Goal: Information Seeking & Learning: Learn about a topic

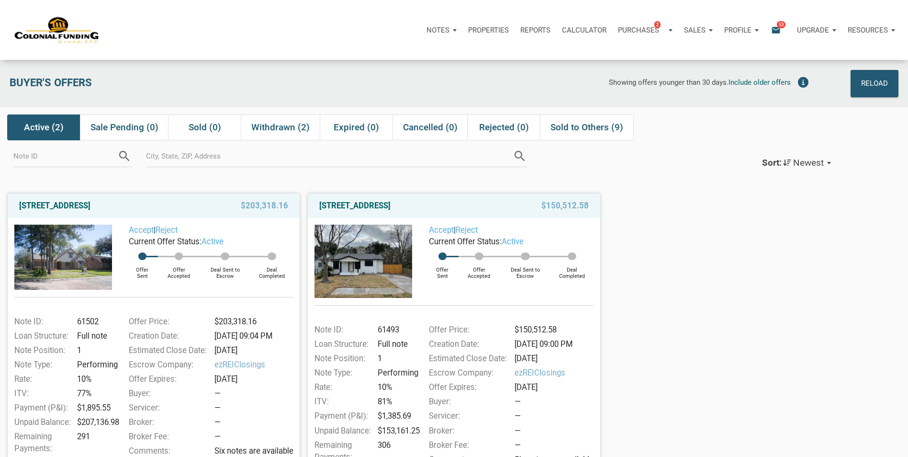
click at [79, 250] on img at bounding box center [63, 257] width 98 height 65
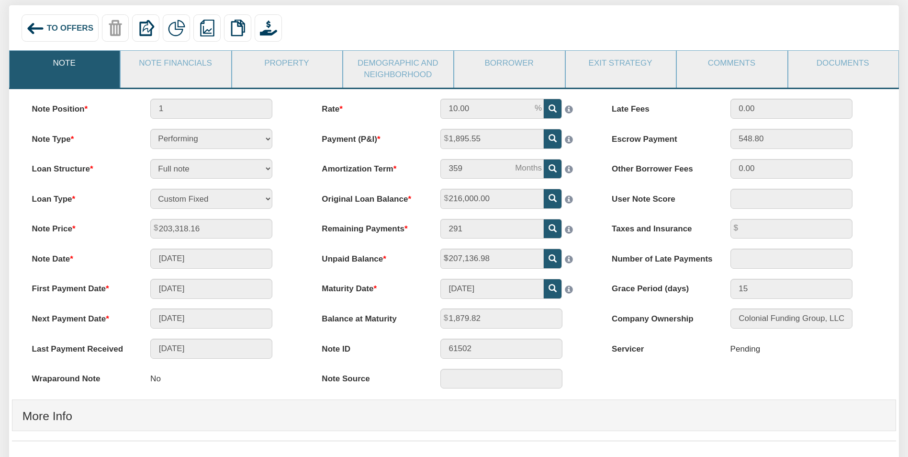
scroll to position [96, 0]
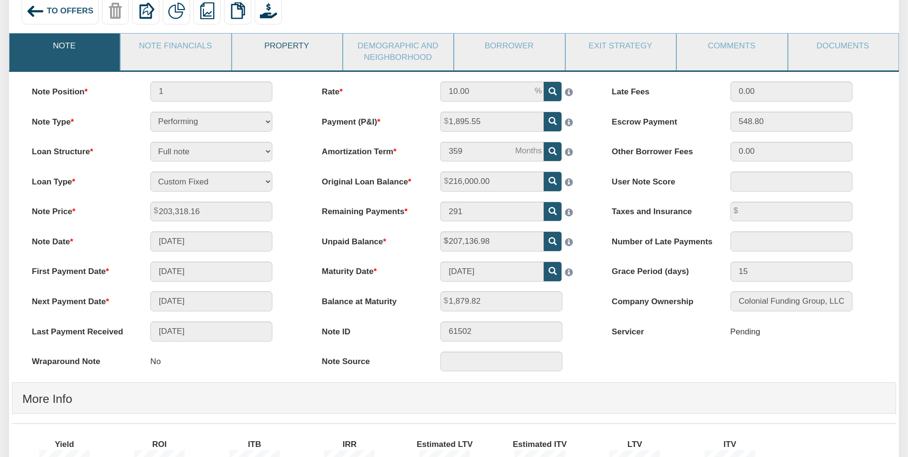
click at [288, 46] on link "Property" at bounding box center [286, 46] width 109 height 25
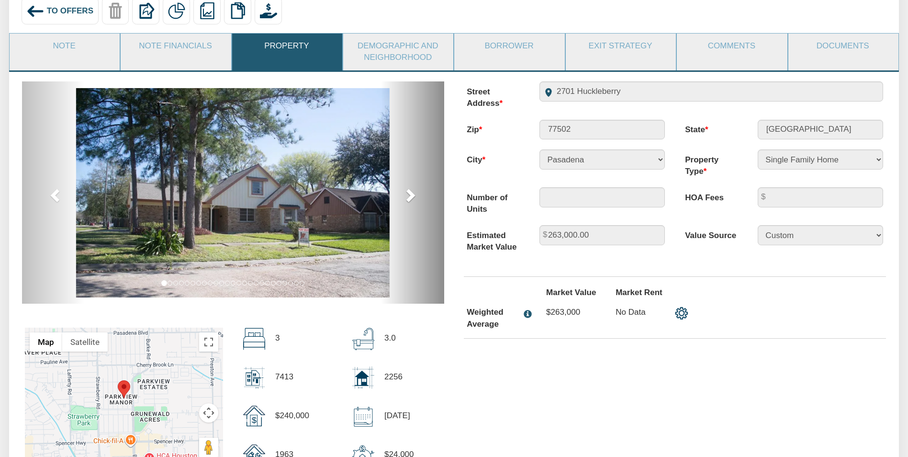
click at [412, 193] on span at bounding box center [410, 195] width 14 height 14
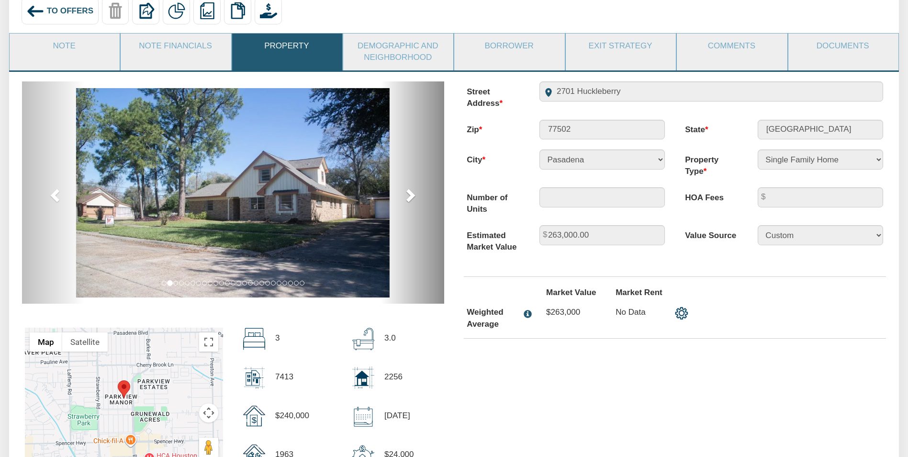
click at [412, 193] on span at bounding box center [410, 195] width 14 height 14
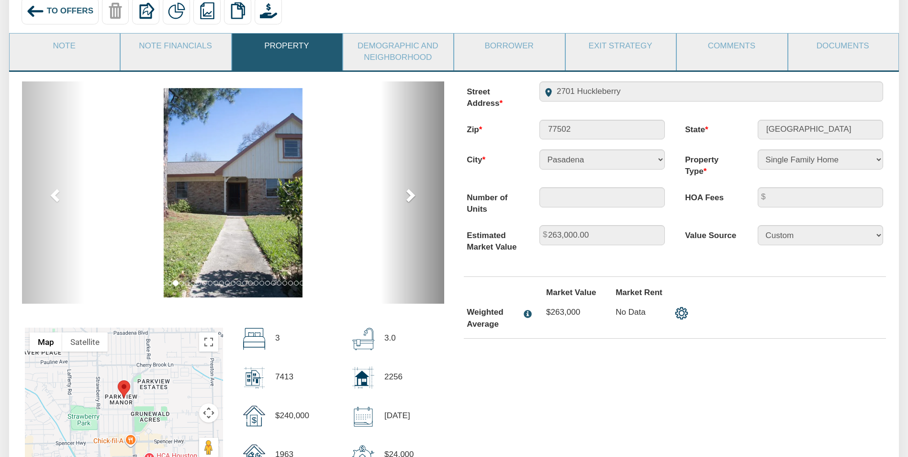
click at [412, 193] on span at bounding box center [410, 195] width 14 height 14
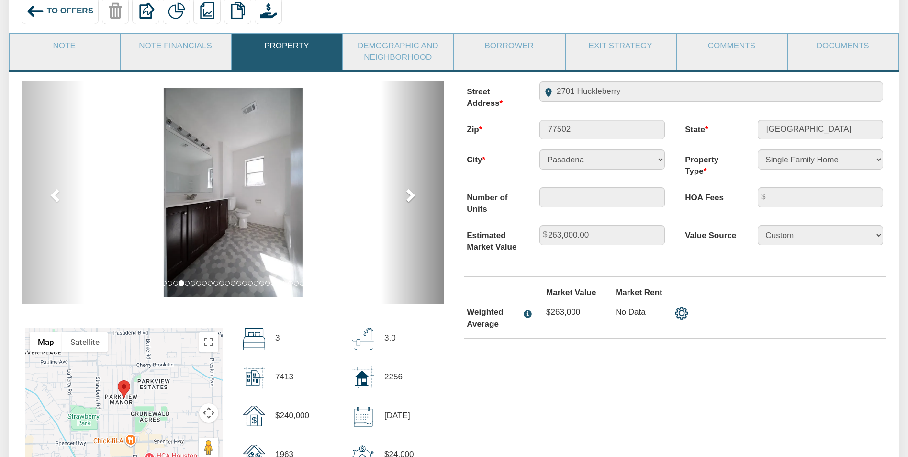
click at [412, 193] on span at bounding box center [410, 195] width 14 height 14
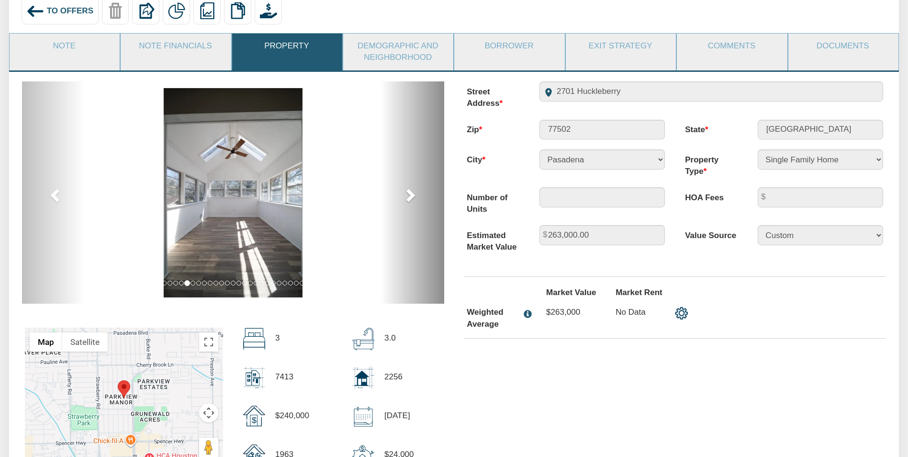
click at [412, 193] on span at bounding box center [410, 195] width 14 height 14
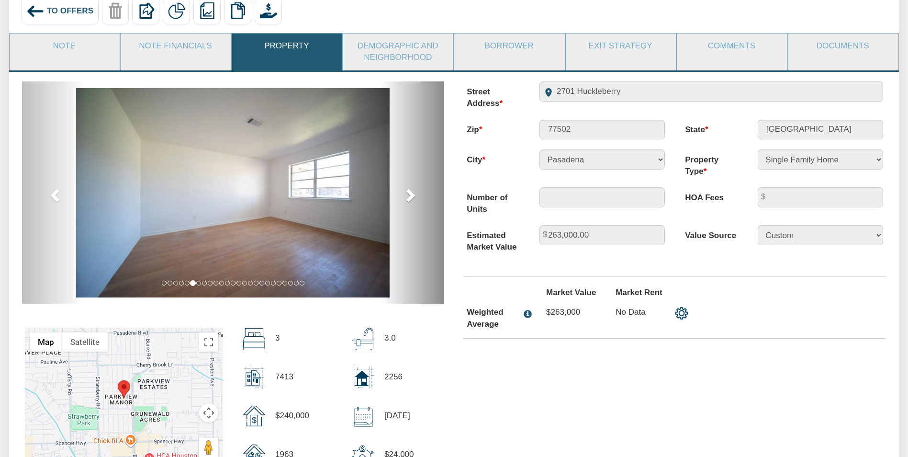
click at [412, 193] on span at bounding box center [410, 195] width 14 height 14
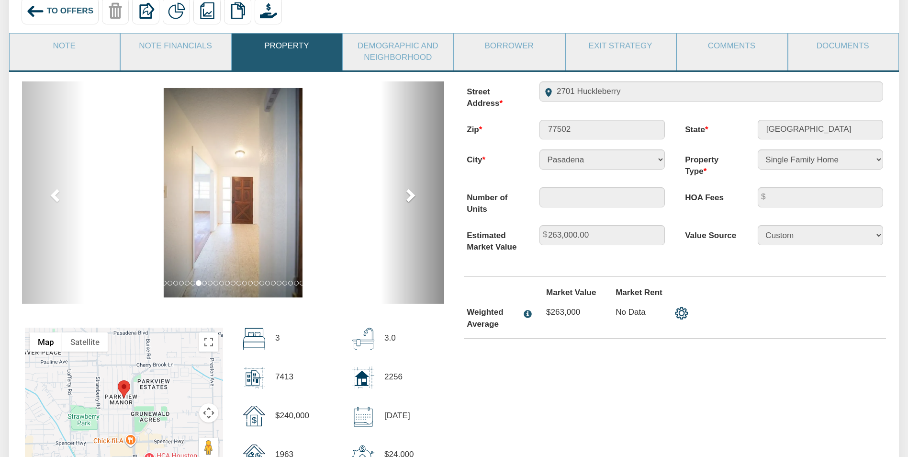
click at [412, 193] on span at bounding box center [410, 195] width 14 height 14
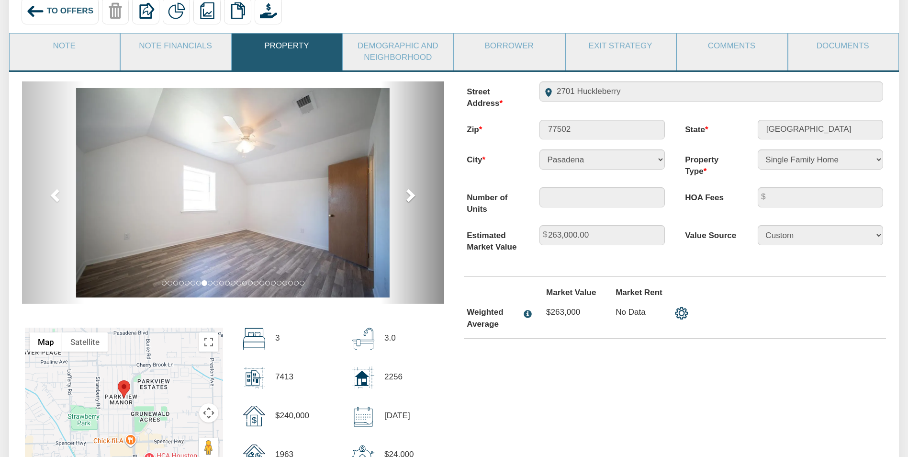
click at [412, 193] on span at bounding box center [410, 195] width 14 height 14
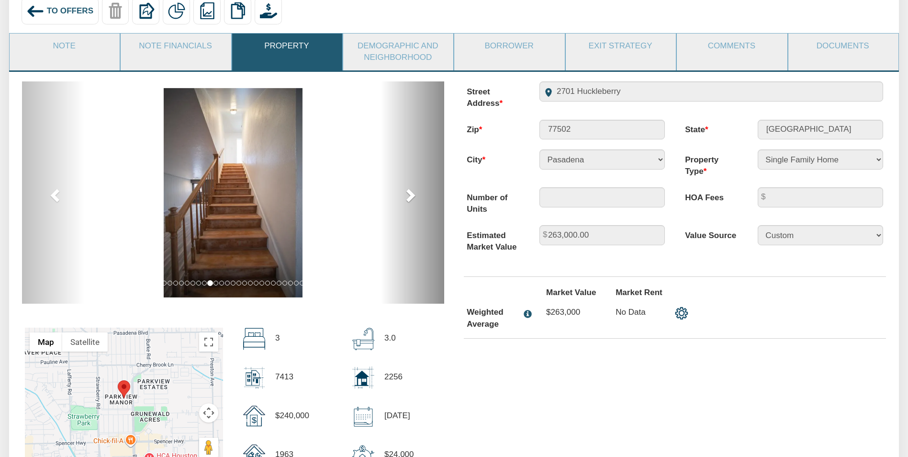
click at [412, 194] on span at bounding box center [410, 195] width 14 height 14
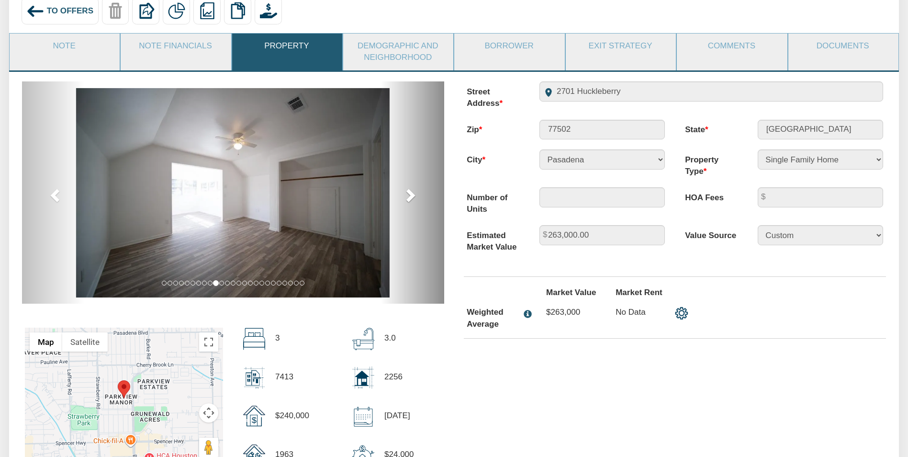
click at [412, 194] on span at bounding box center [410, 195] width 14 height 14
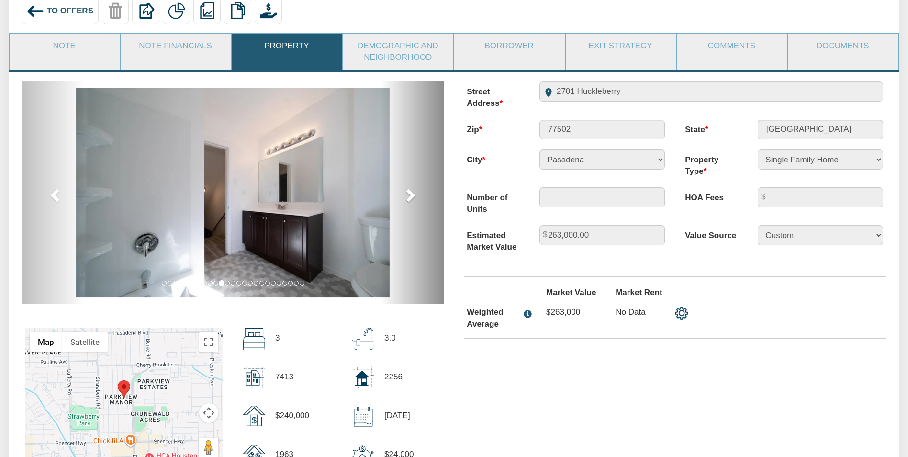
click at [412, 194] on span at bounding box center [410, 195] width 14 height 14
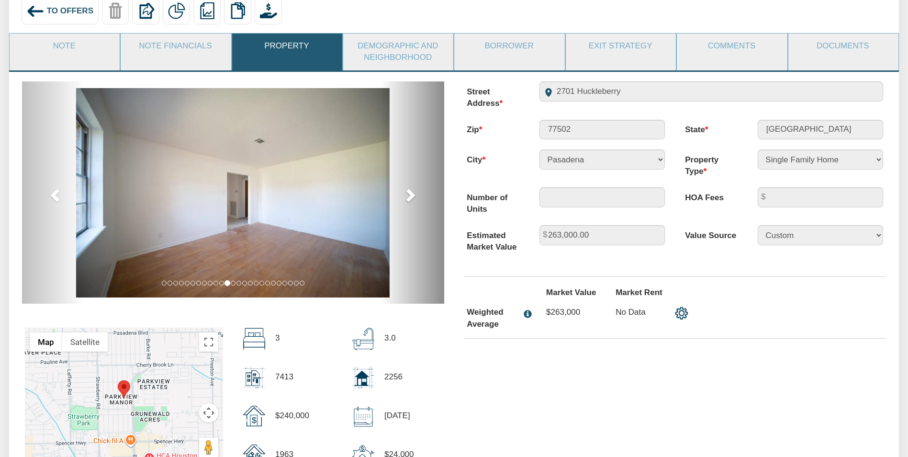
click at [412, 194] on span at bounding box center [410, 195] width 14 height 14
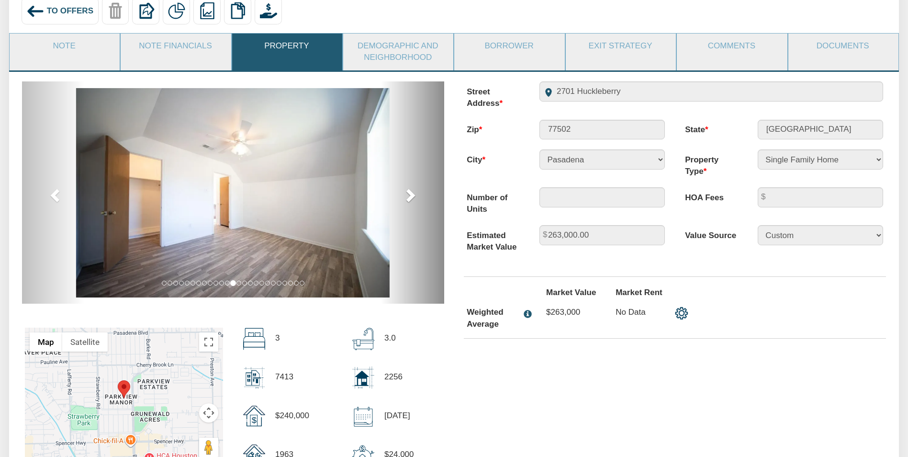
click at [412, 195] on span at bounding box center [410, 195] width 14 height 14
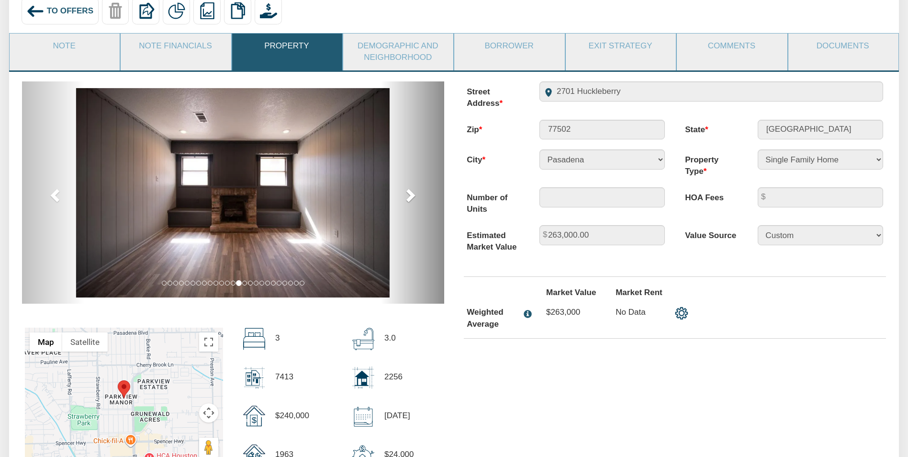
click at [412, 199] on span at bounding box center [410, 195] width 14 height 14
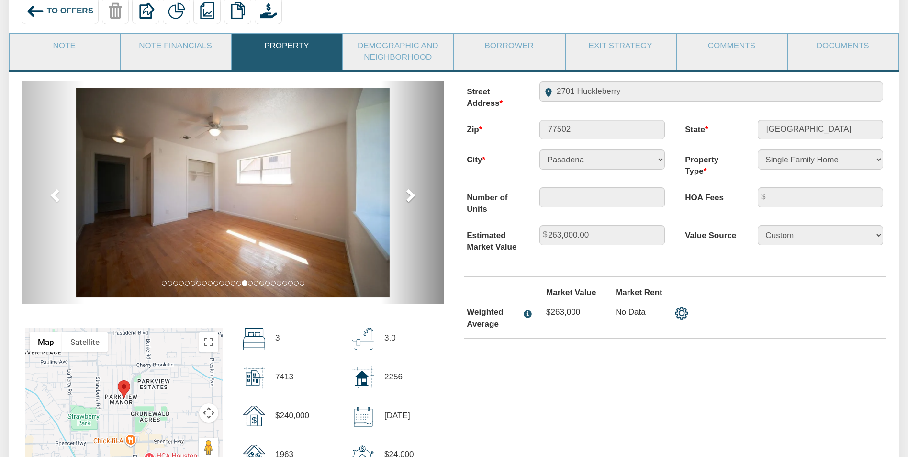
click at [412, 199] on span at bounding box center [410, 195] width 14 height 14
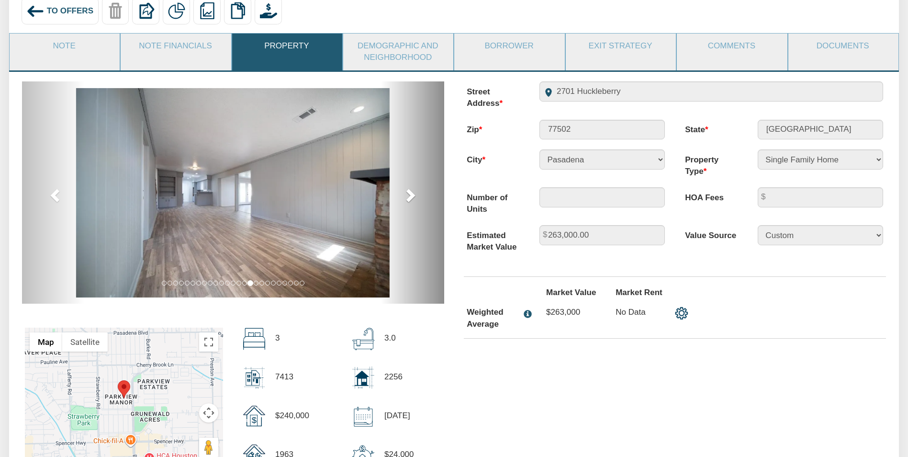
click at [412, 200] on span at bounding box center [410, 195] width 14 height 14
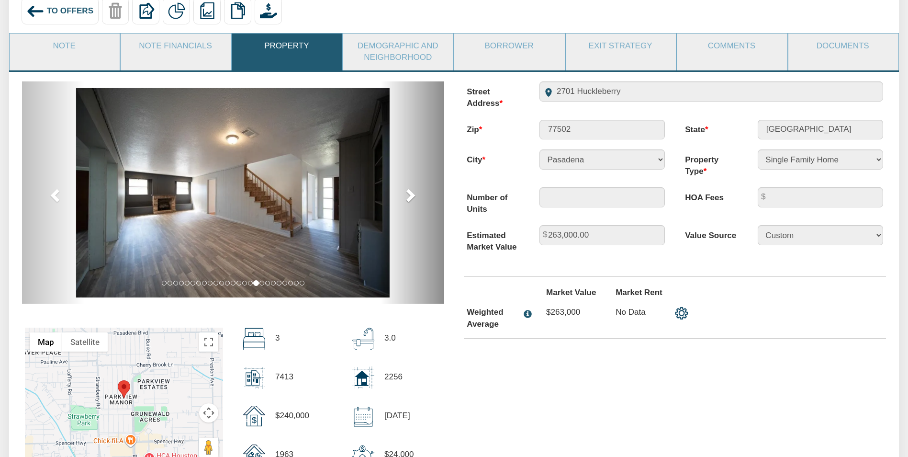
click at [412, 200] on span at bounding box center [410, 195] width 14 height 14
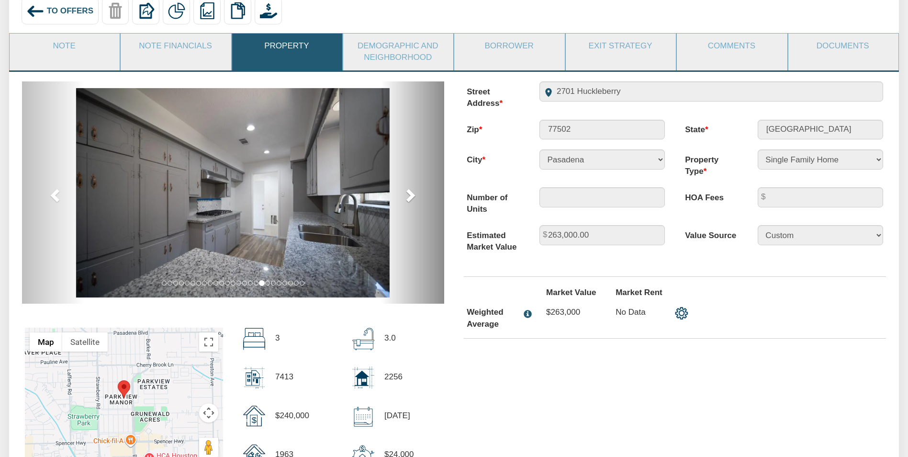
click at [412, 200] on span at bounding box center [410, 195] width 14 height 14
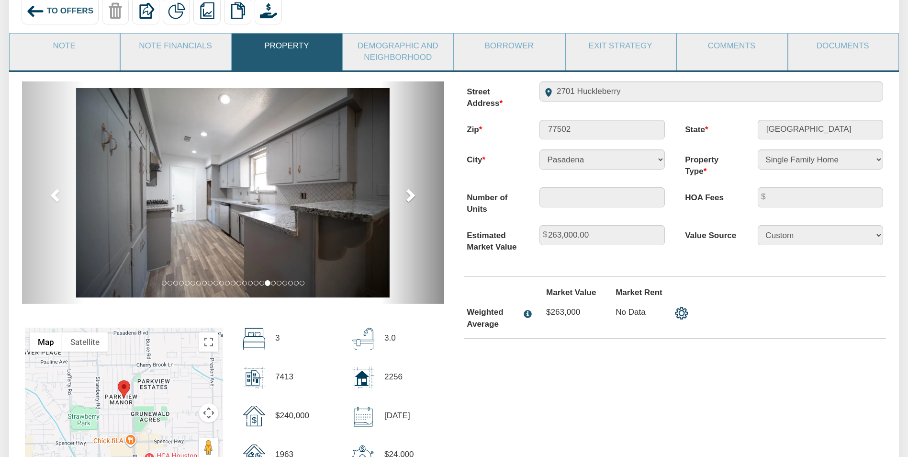
click at [412, 200] on span at bounding box center [410, 195] width 14 height 14
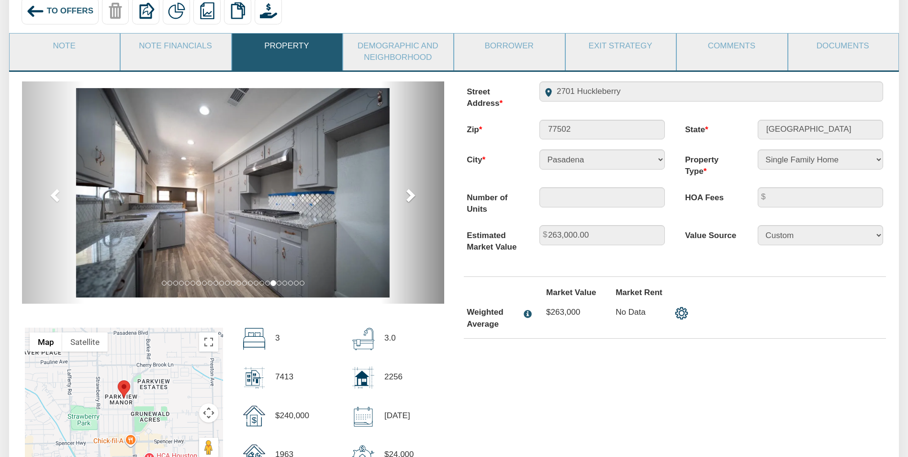
click at [412, 200] on span at bounding box center [410, 195] width 14 height 14
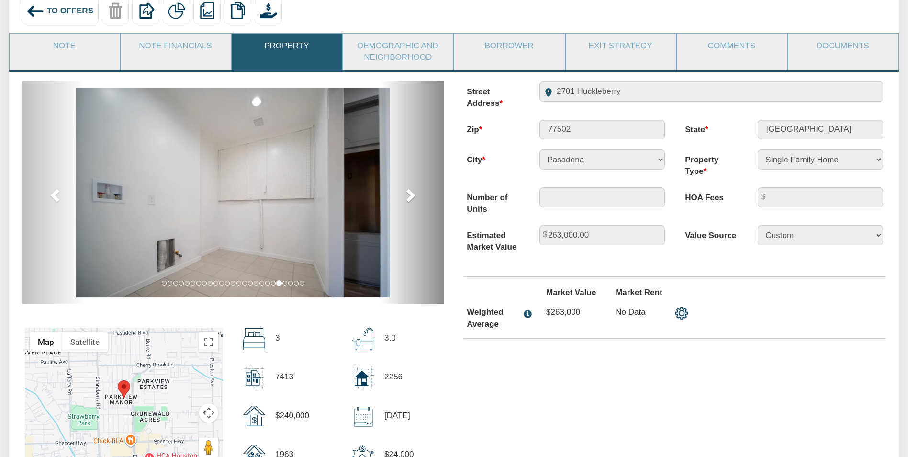
click at [412, 200] on span at bounding box center [410, 195] width 14 height 14
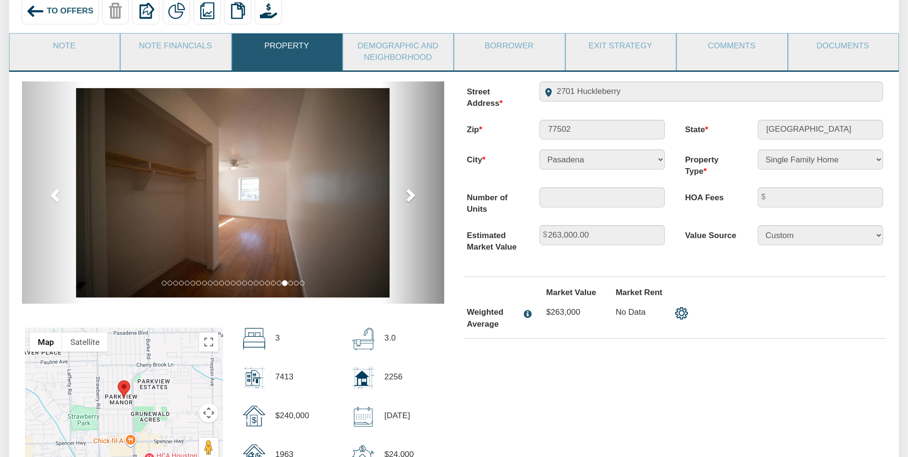
click at [412, 200] on span at bounding box center [410, 195] width 14 height 14
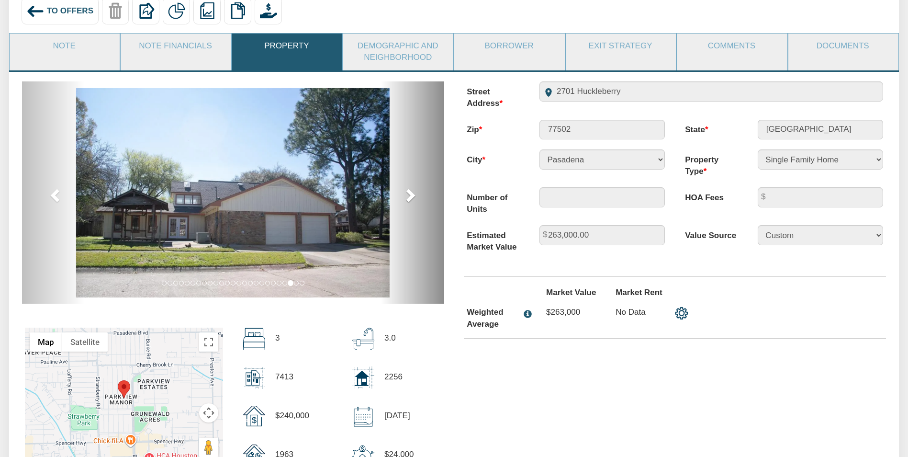
click at [412, 200] on span at bounding box center [410, 195] width 14 height 14
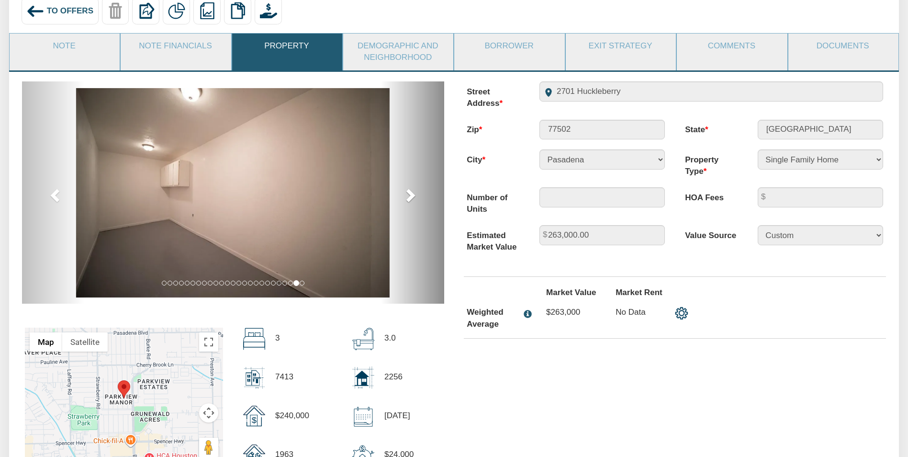
click at [412, 200] on span at bounding box center [410, 195] width 14 height 14
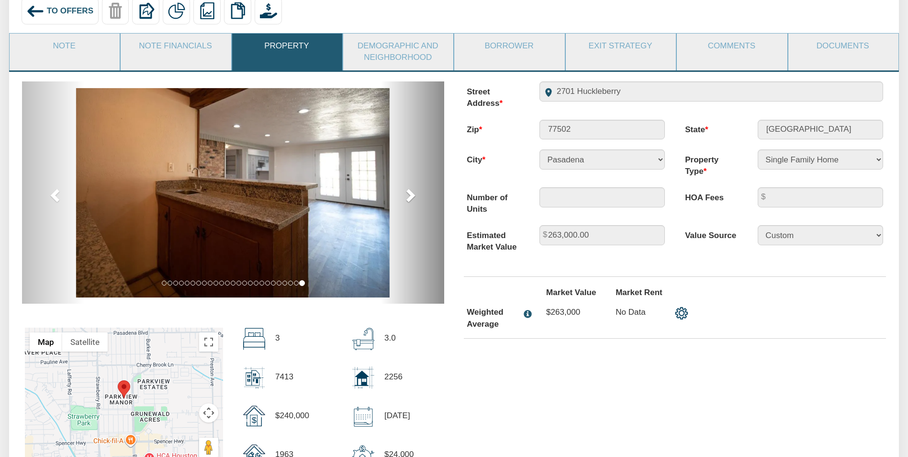
click at [412, 201] on span at bounding box center [410, 195] width 14 height 14
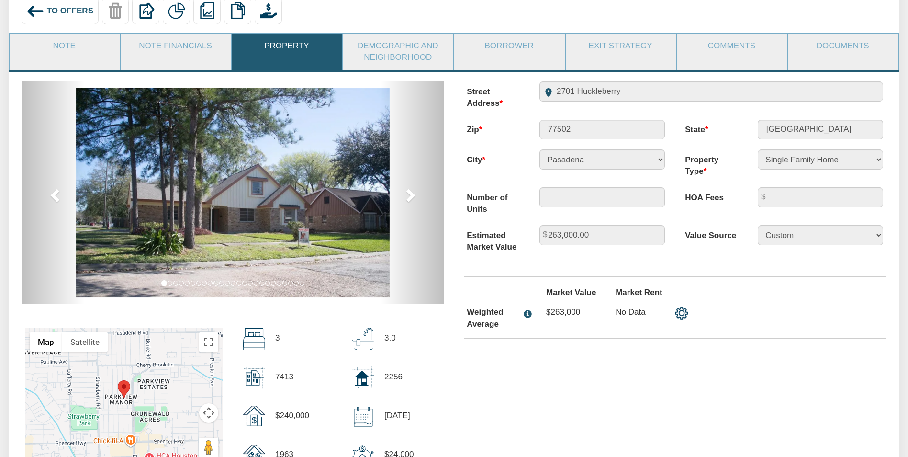
click at [59, 11] on span "To Offers" at bounding box center [70, 10] width 46 height 9
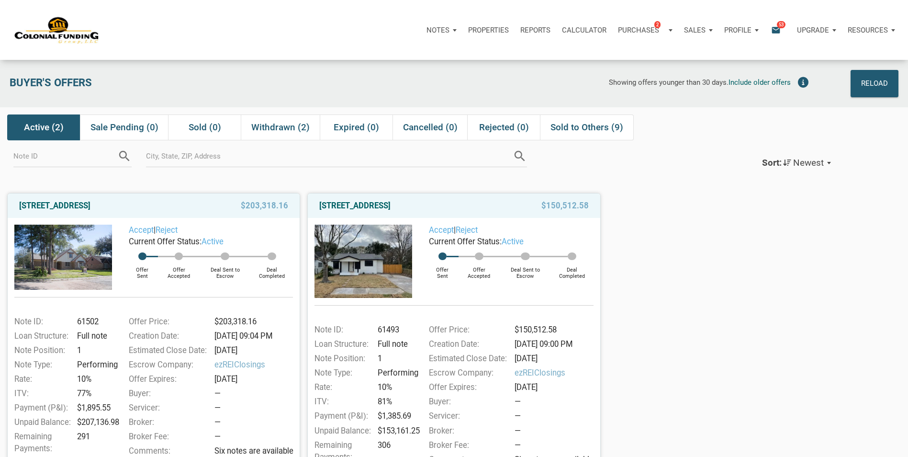
click at [387, 251] on img at bounding box center [364, 261] width 98 height 73
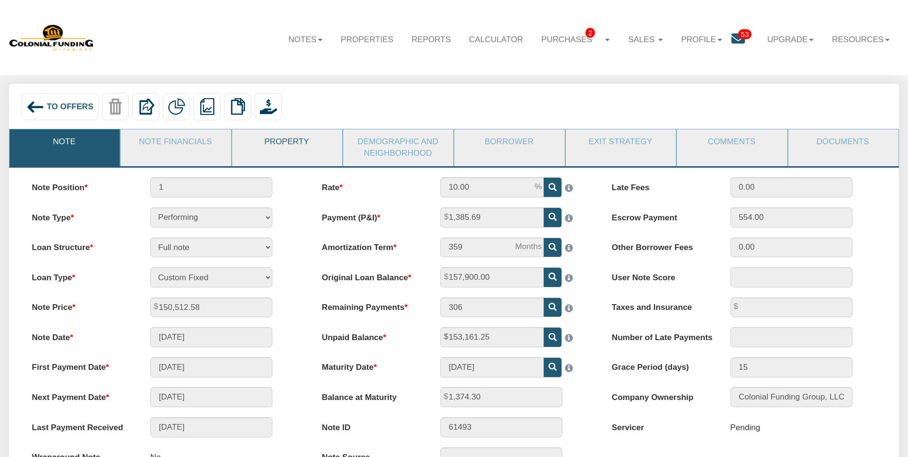
click at [290, 144] on link "Property" at bounding box center [286, 141] width 109 height 25
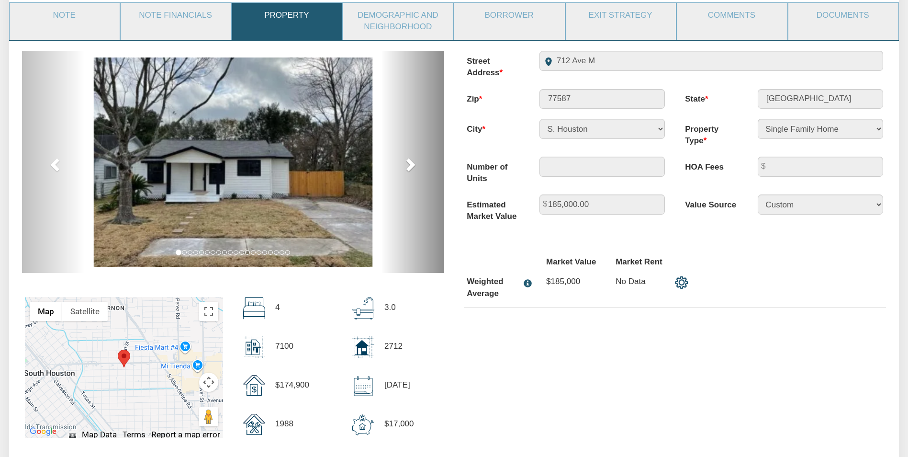
scroll to position [144, 0]
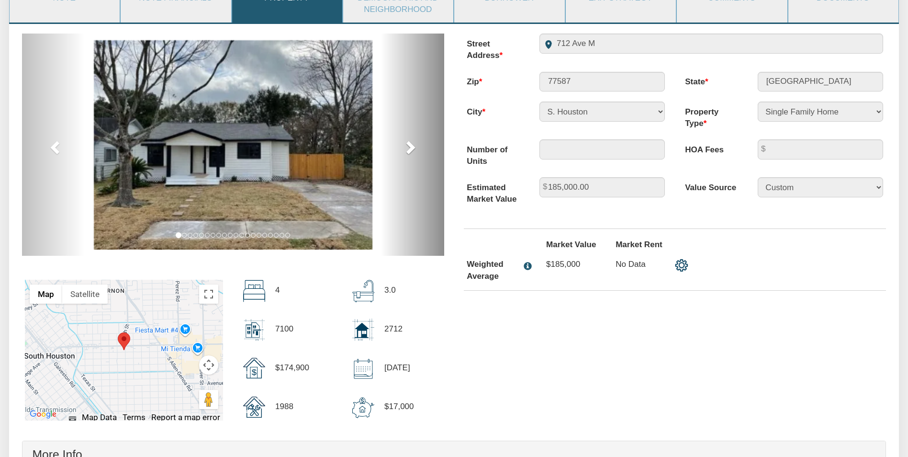
click at [411, 148] on span at bounding box center [410, 147] width 14 height 14
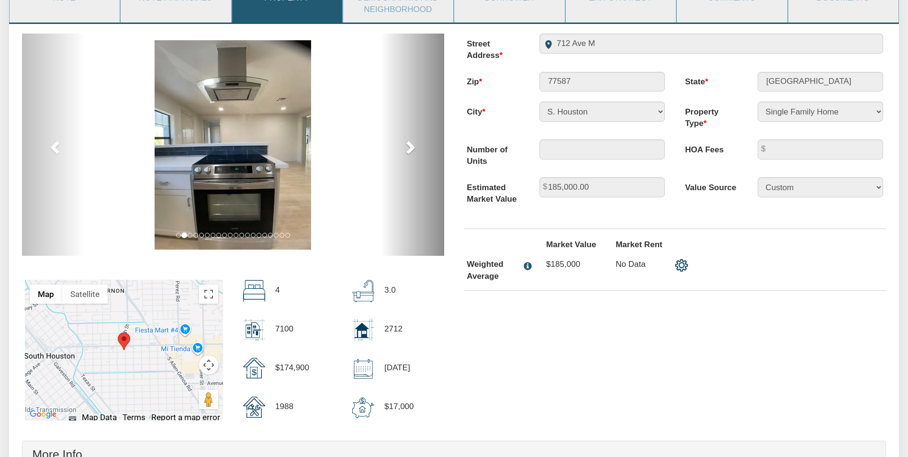
click at [411, 148] on span at bounding box center [410, 147] width 14 height 14
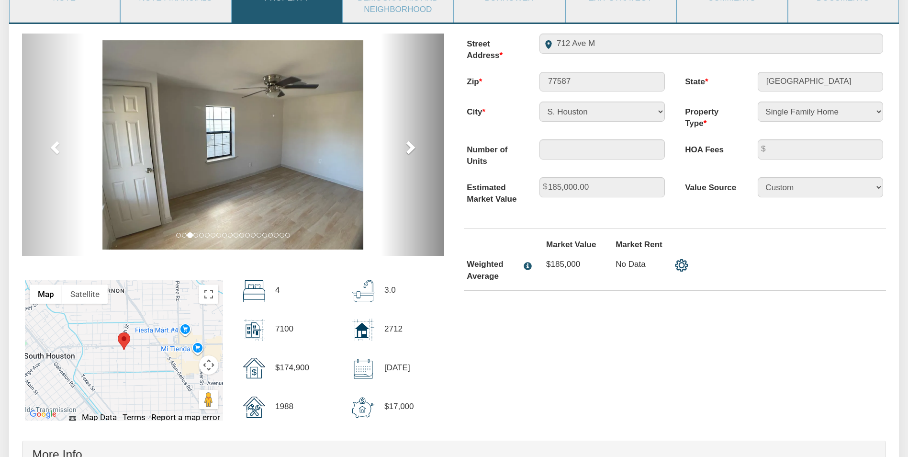
click at [411, 148] on span at bounding box center [410, 147] width 14 height 14
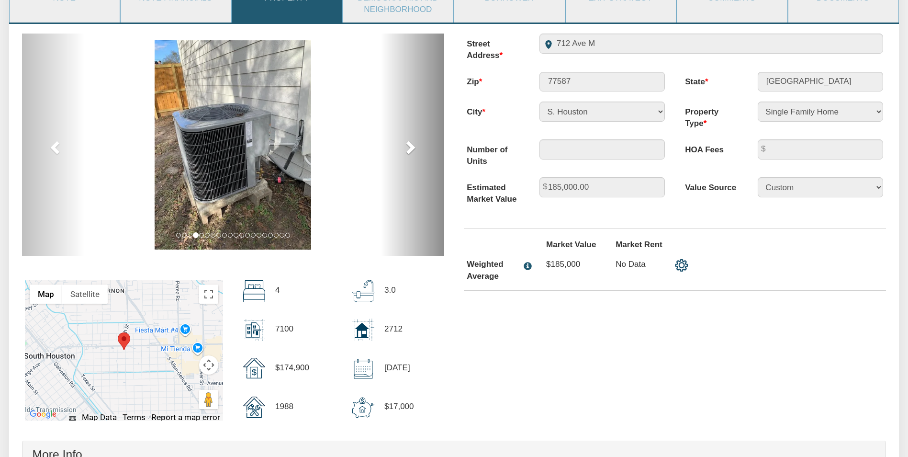
click at [411, 148] on span at bounding box center [410, 147] width 14 height 14
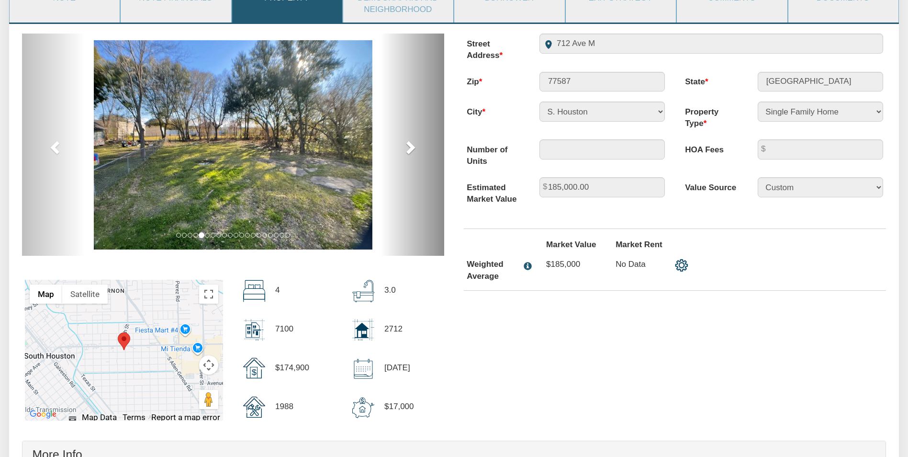
click at [411, 148] on span at bounding box center [410, 147] width 14 height 14
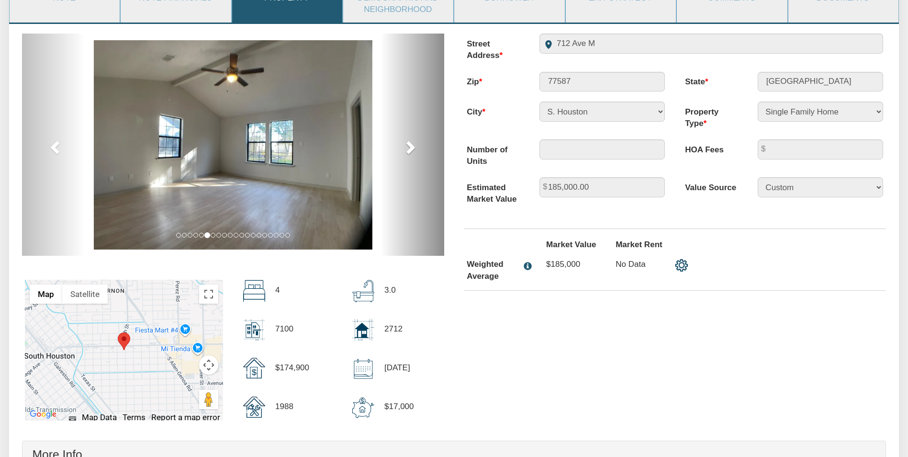
click at [411, 148] on span at bounding box center [410, 147] width 14 height 14
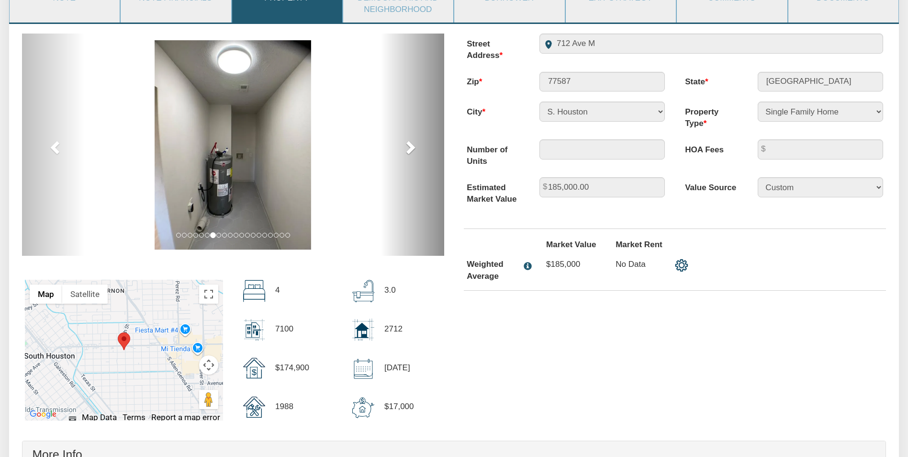
click at [411, 148] on span at bounding box center [410, 147] width 14 height 14
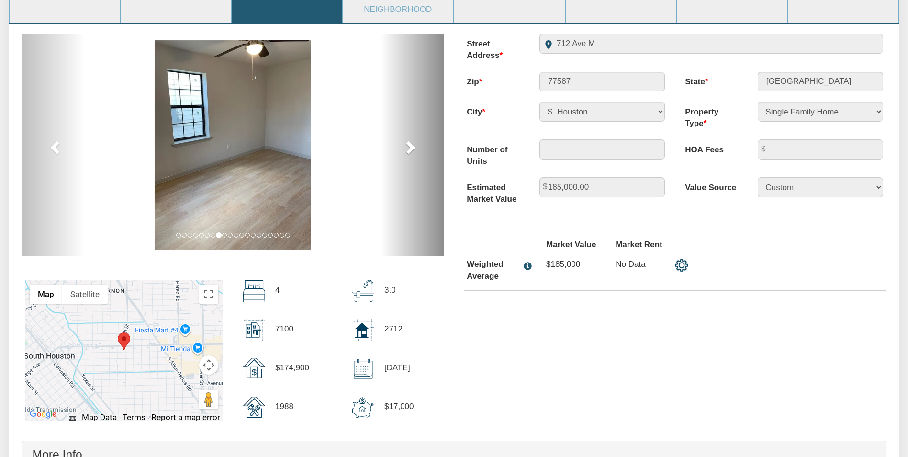
click at [411, 148] on span at bounding box center [410, 147] width 14 height 14
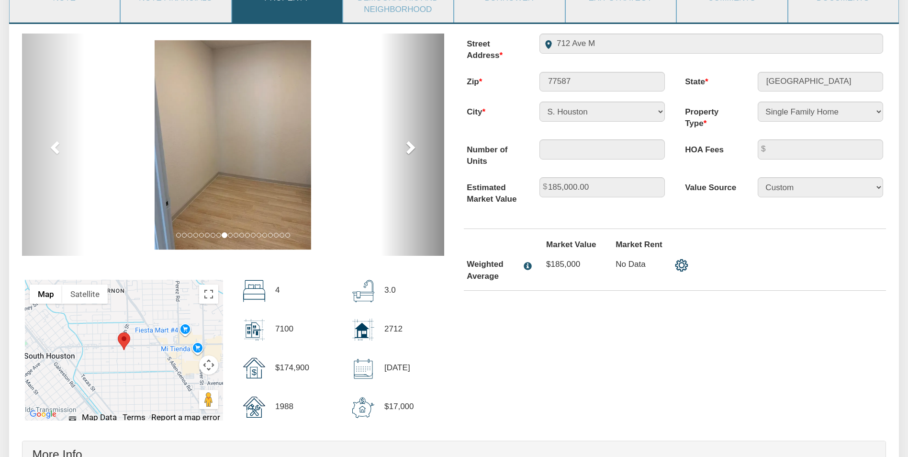
click at [411, 148] on span at bounding box center [410, 147] width 14 height 14
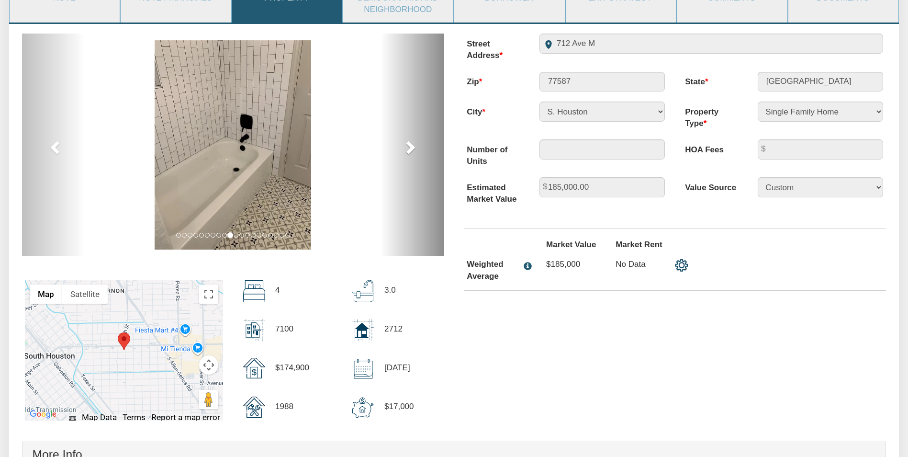
click at [411, 148] on span at bounding box center [410, 147] width 14 height 14
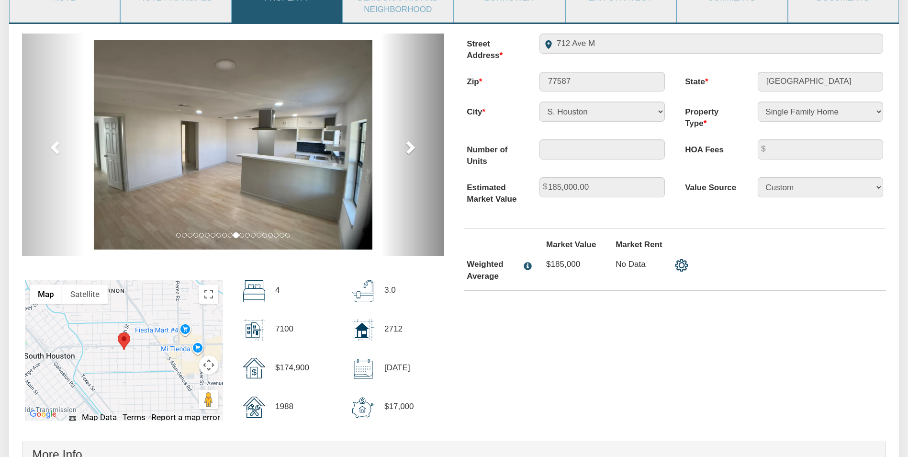
click at [411, 148] on span at bounding box center [410, 147] width 14 height 14
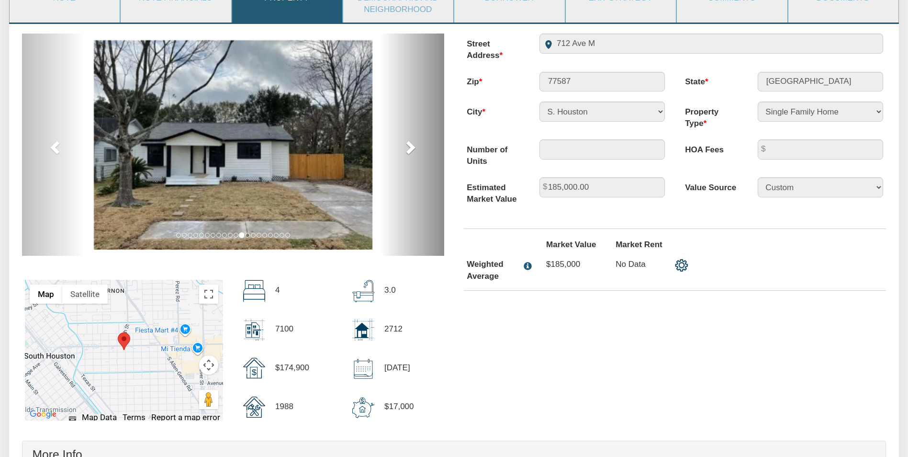
click at [411, 148] on span at bounding box center [410, 147] width 14 height 14
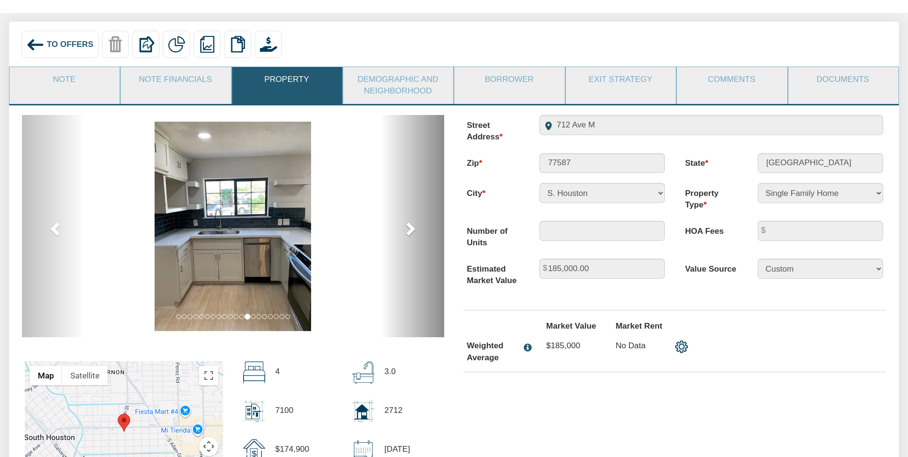
scroll to position [48, 0]
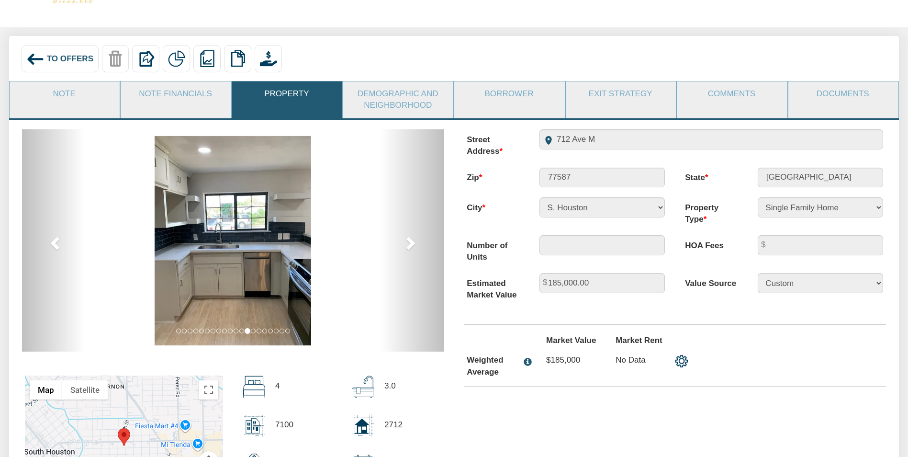
click at [65, 56] on span "To Offers" at bounding box center [70, 58] width 46 height 9
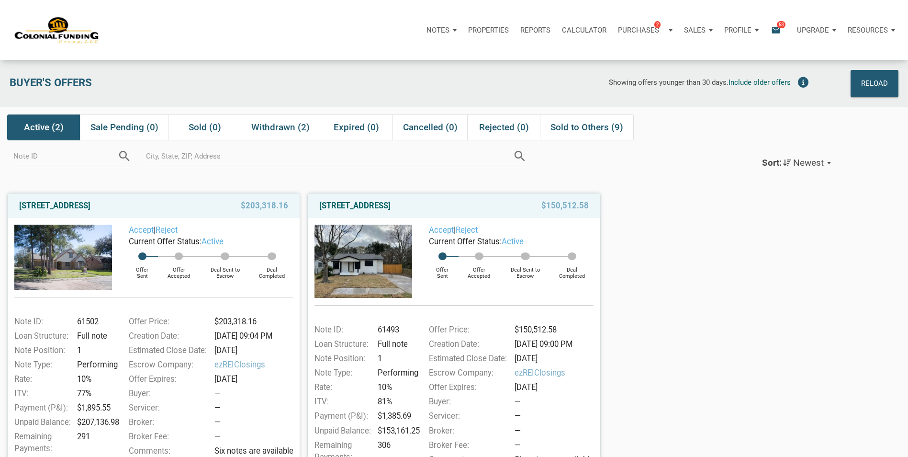
click at [64, 250] on img at bounding box center [63, 257] width 98 height 65
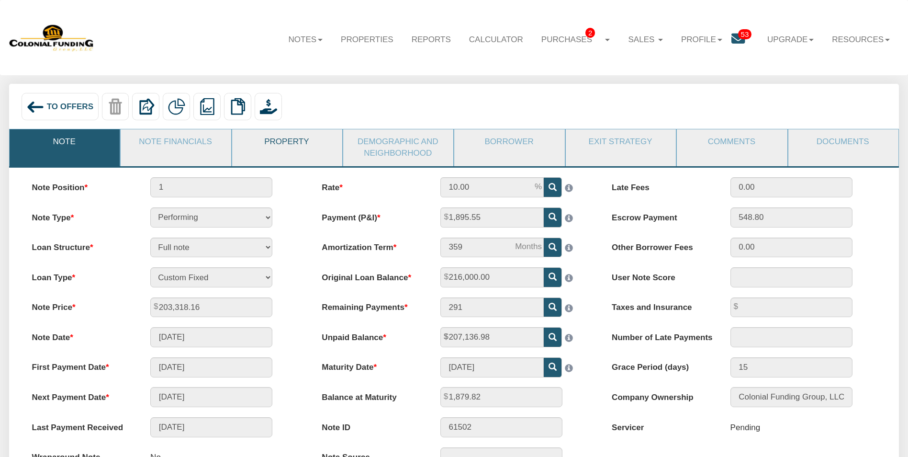
click at [285, 147] on link "Property" at bounding box center [286, 141] width 109 height 25
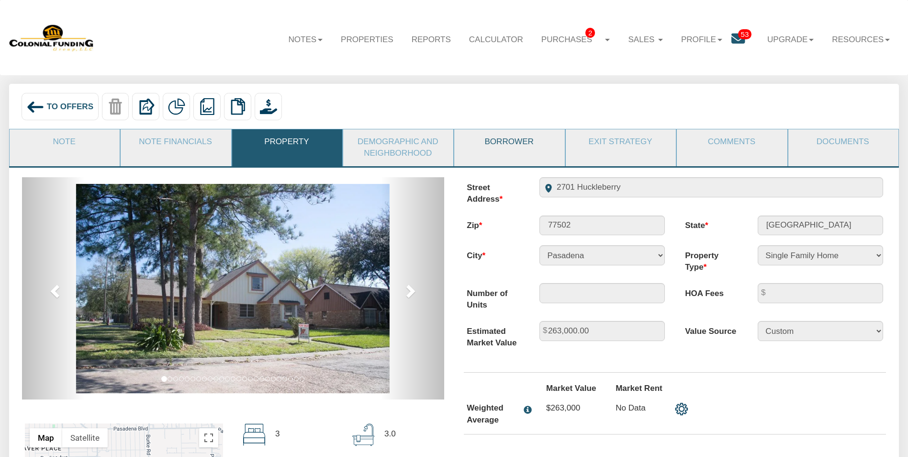
click at [498, 146] on link "Borrower" at bounding box center [508, 141] width 109 height 25
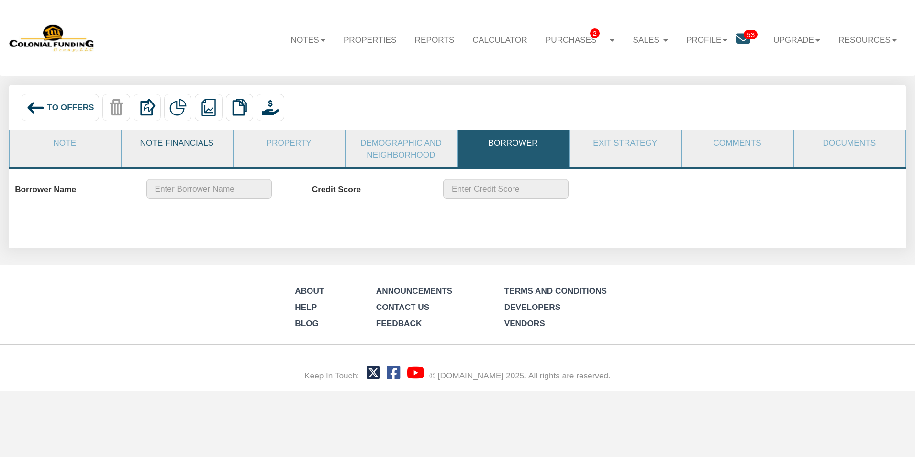
click at [177, 152] on link "Note Financials" at bounding box center [177, 142] width 110 height 25
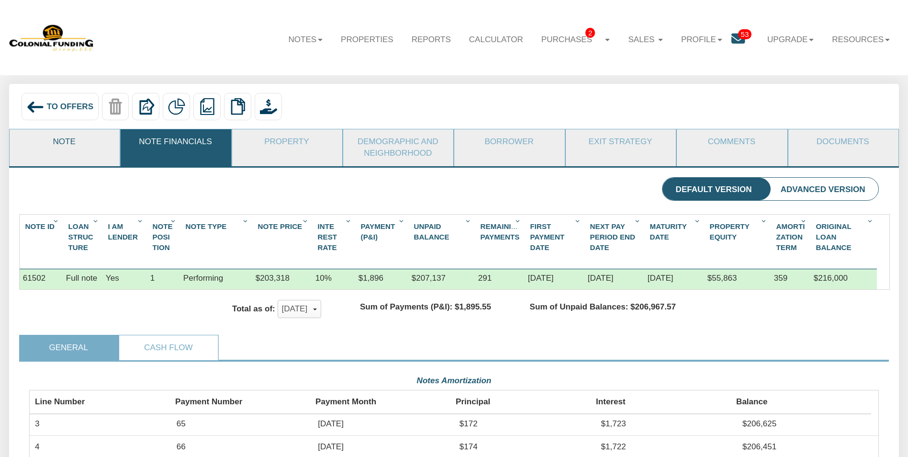
click at [85, 146] on link "Note" at bounding box center [64, 141] width 109 height 25
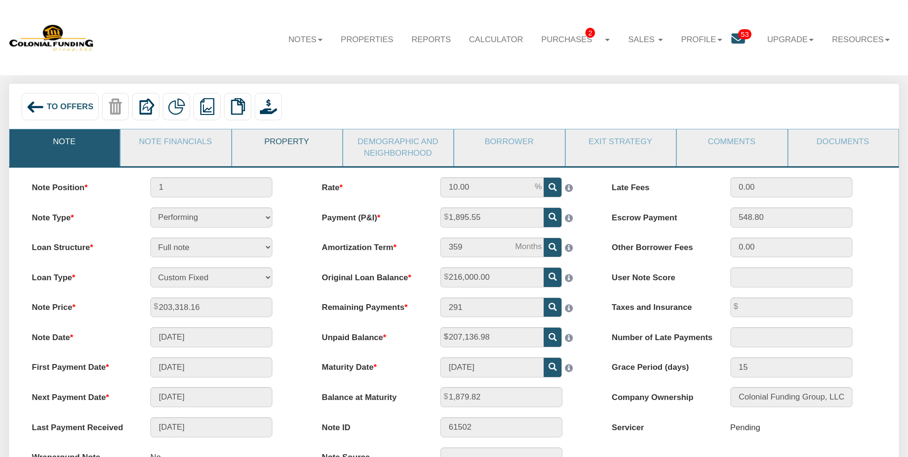
click at [294, 147] on link "Property" at bounding box center [286, 141] width 109 height 25
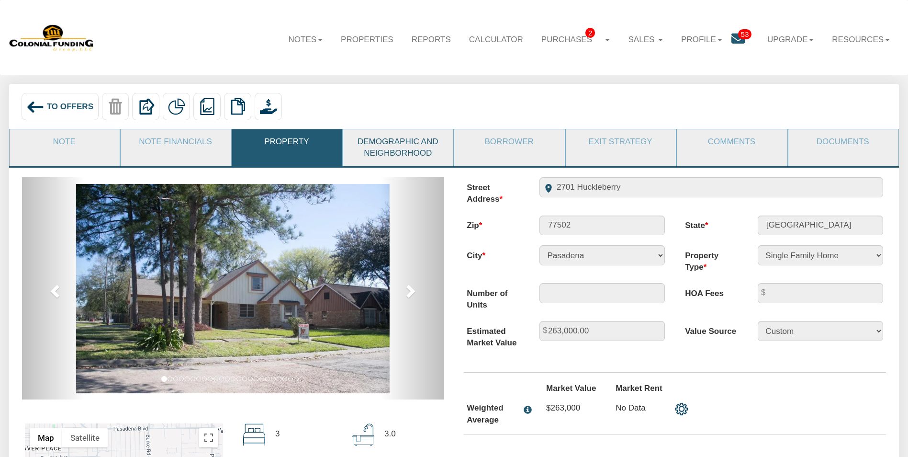
click at [387, 144] on link "Demographic and Neighborhood" at bounding box center [397, 147] width 109 height 36
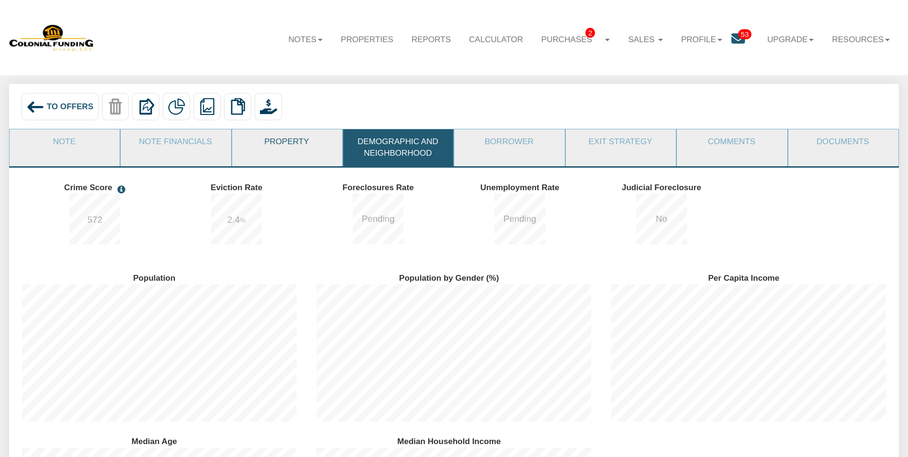
click at [287, 150] on link "Property" at bounding box center [286, 141] width 109 height 25
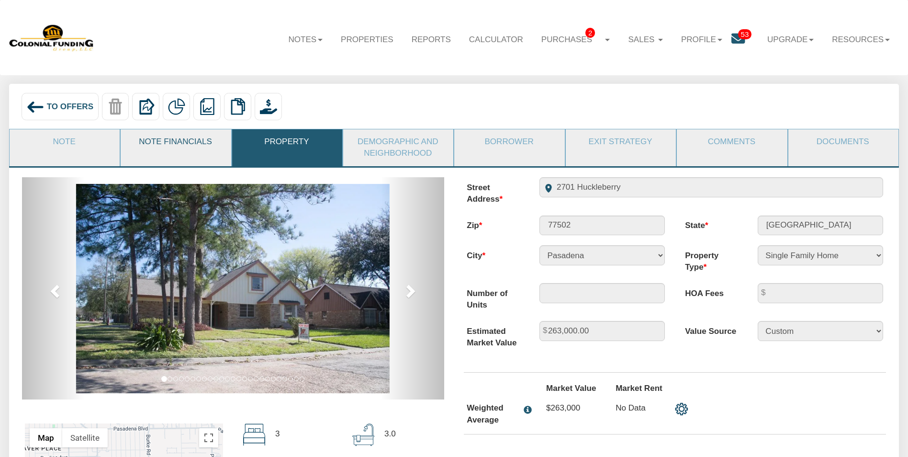
click at [166, 141] on link "Note Financials" at bounding box center [175, 141] width 109 height 25
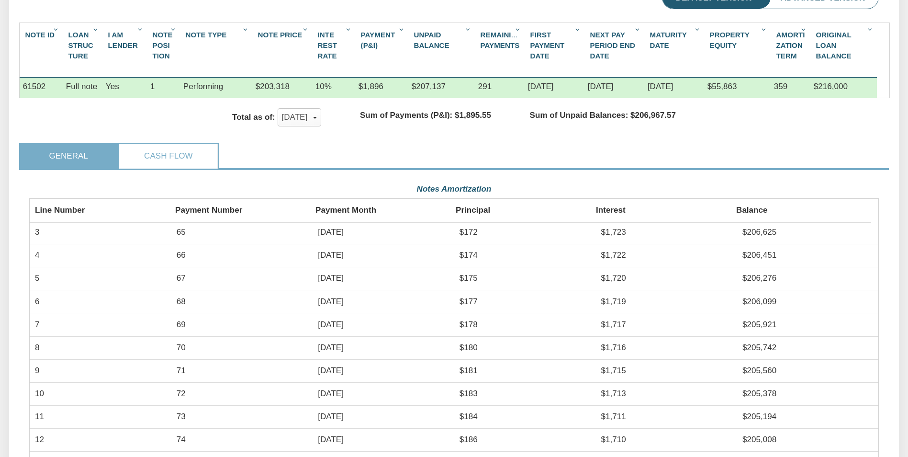
scroll to position [48, 0]
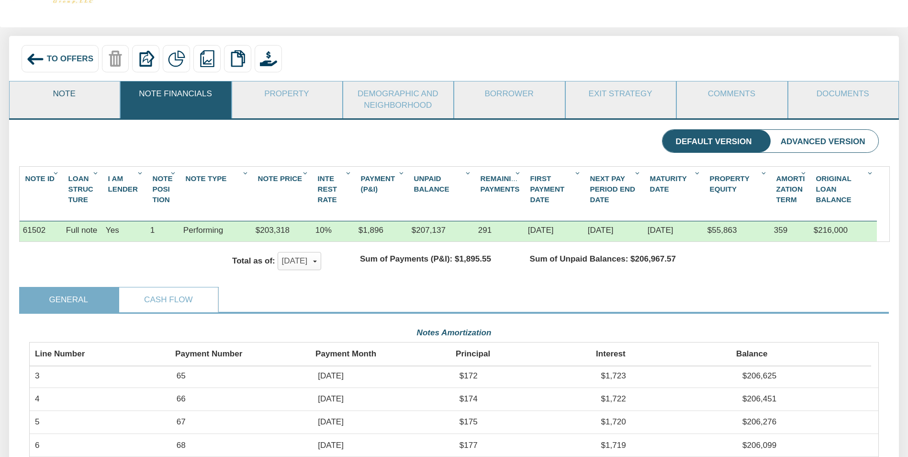
click at [46, 99] on link "Note" at bounding box center [64, 93] width 109 height 25
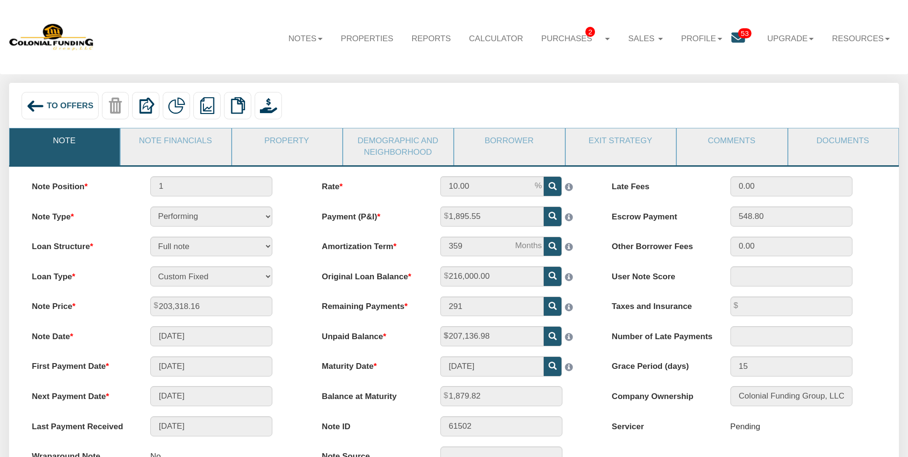
scroll to position [0, 0]
click at [65, 107] on span "To Offers" at bounding box center [70, 106] width 46 height 9
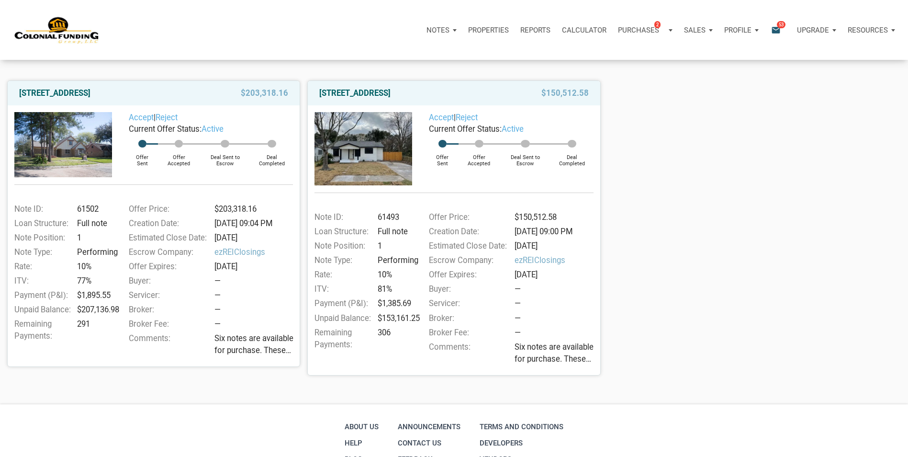
scroll to position [96, 0]
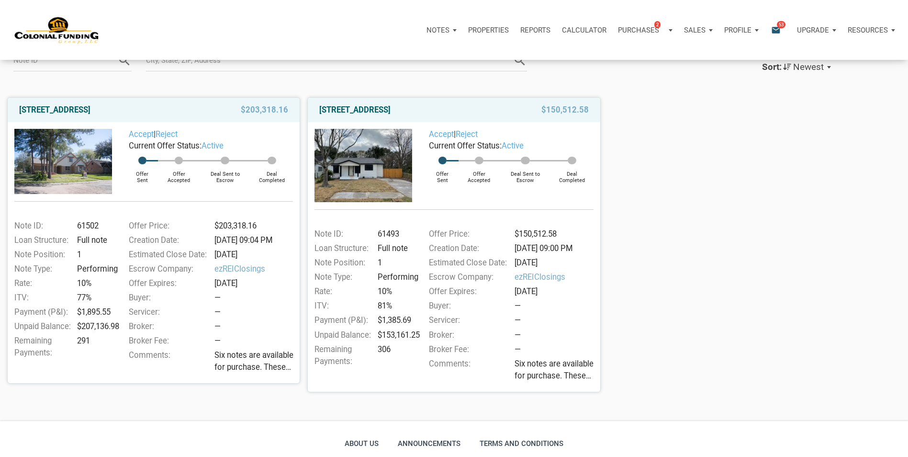
click at [68, 163] on img at bounding box center [63, 161] width 98 height 65
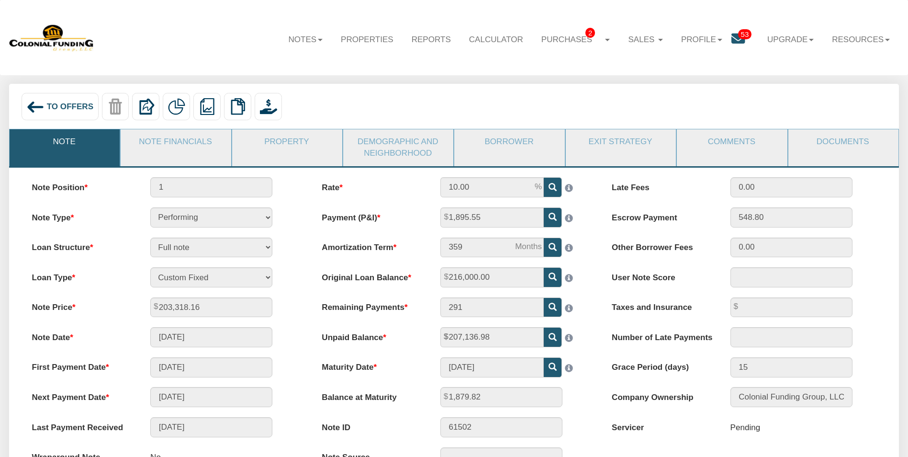
drag, startPoint x: 0, startPoint y: 0, endPoint x: 68, endPoint y: 161, distance: 174.8
click at [51, 105] on span "To Offers" at bounding box center [70, 106] width 46 height 9
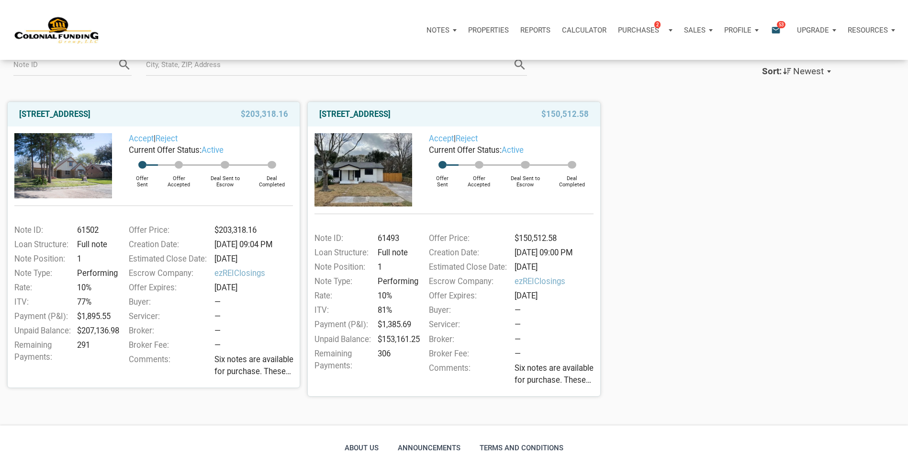
scroll to position [96, 0]
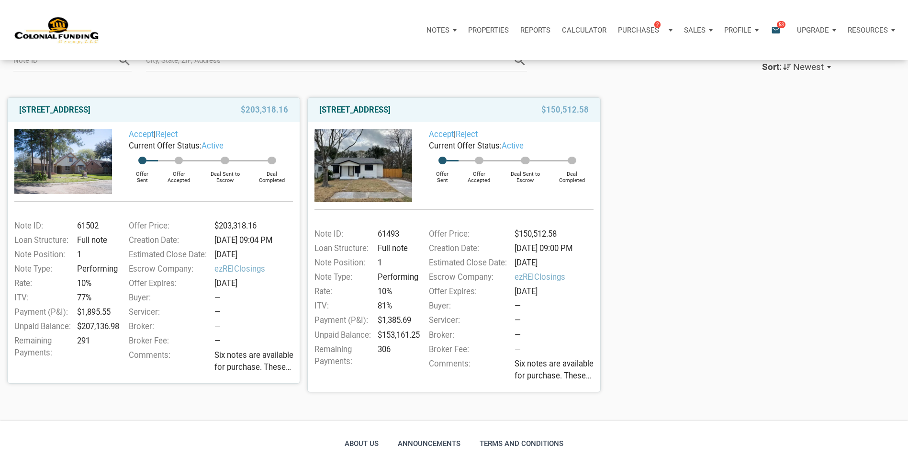
click at [732, 31] on p "Profile" at bounding box center [737, 30] width 27 height 9
click at [704, 75] on link "Logout" at bounding box center [716, 76] width 91 height 20
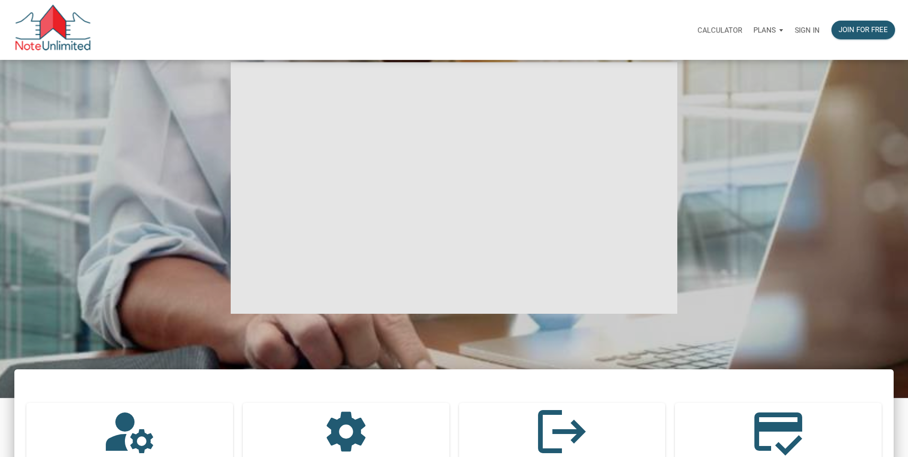
type input "Introduction to new features"
select select
